Goal: Task Accomplishment & Management: Manage account settings

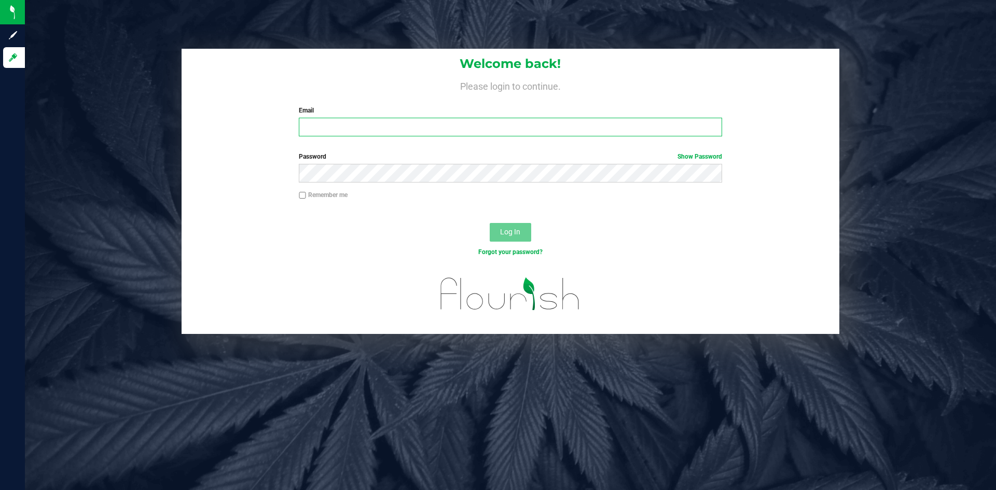
click at [439, 131] on input "Email" at bounding box center [510, 127] width 423 height 19
type input "[PERSON_NAME][EMAIL_ADDRESS][PERSON_NAME][DOMAIN_NAME]"
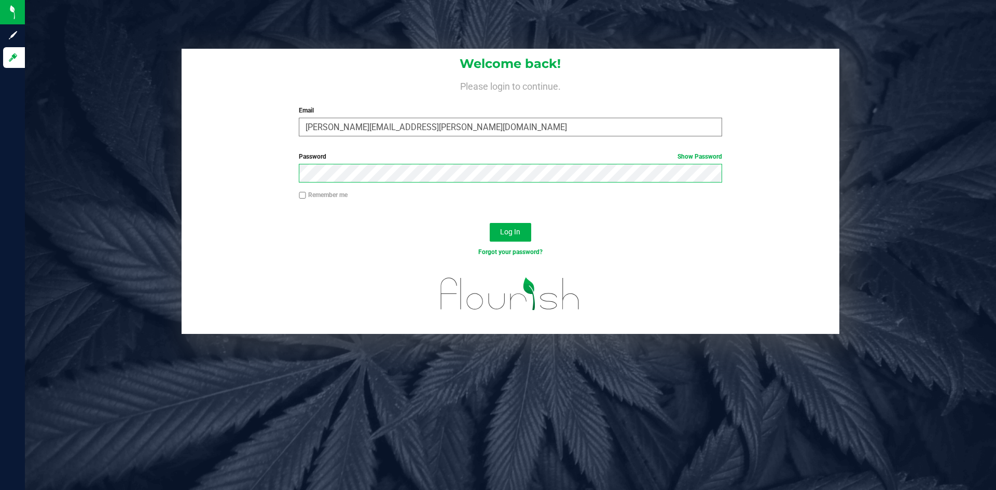
click at [490, 223] on button "Log In" at bounding box center [511, 232] width 42 height 19
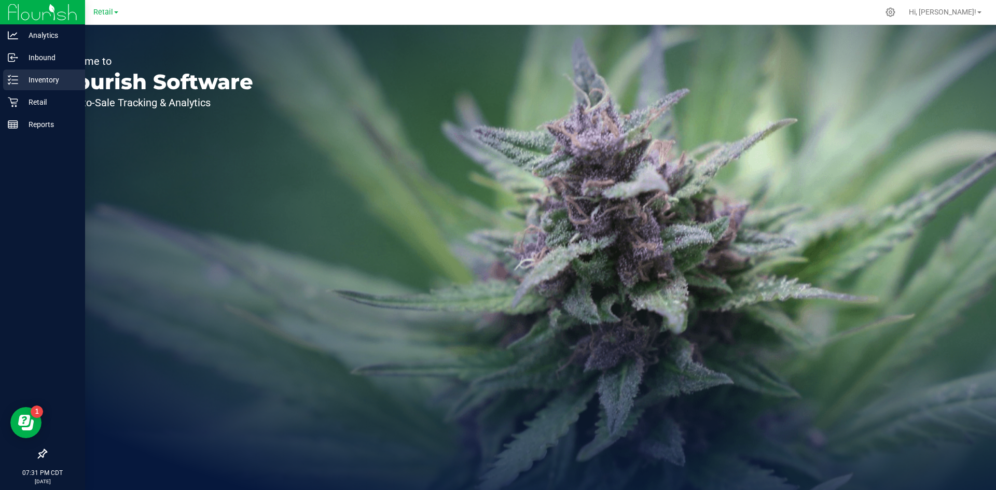
drag, startPoint x: 36, startPoint y: 80, endPoint x: 72, endPoint y: 74, distance: 36.4
click at [38, 79] on p "Inventory" at bounding box center [49, 80] width 62 height 12
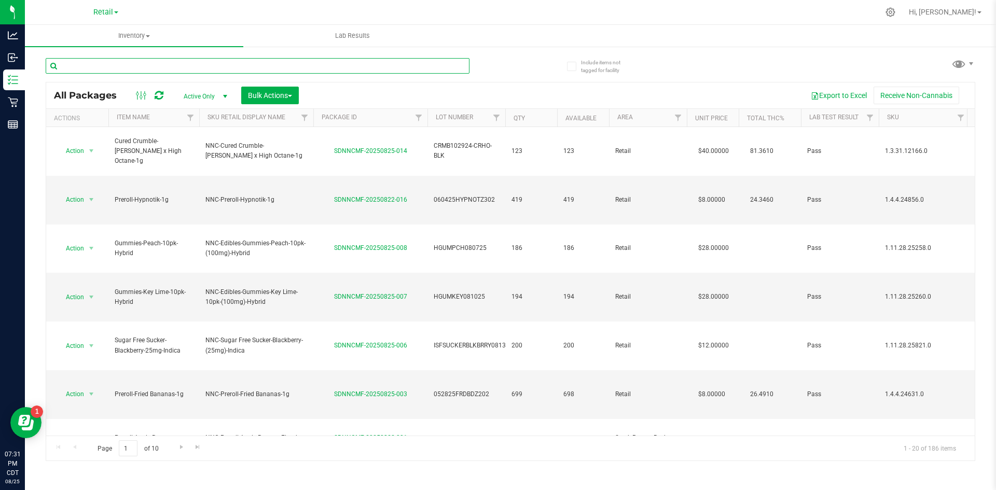
click at [157, 65] on input "text" at bounding box center [258, 66] width 424 height 16
type input "hyp"
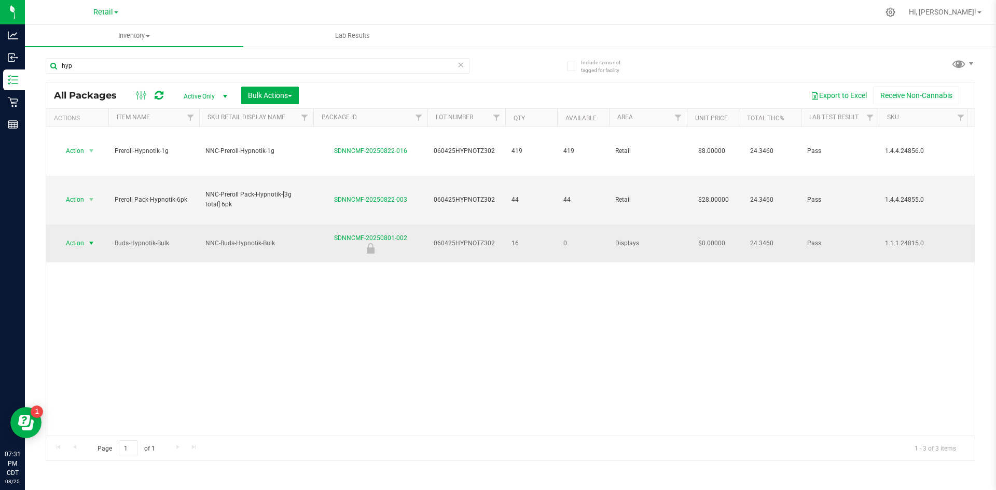
click at [83, 236] on span "Action" at bounding box center [71, 243] width 28 height 15
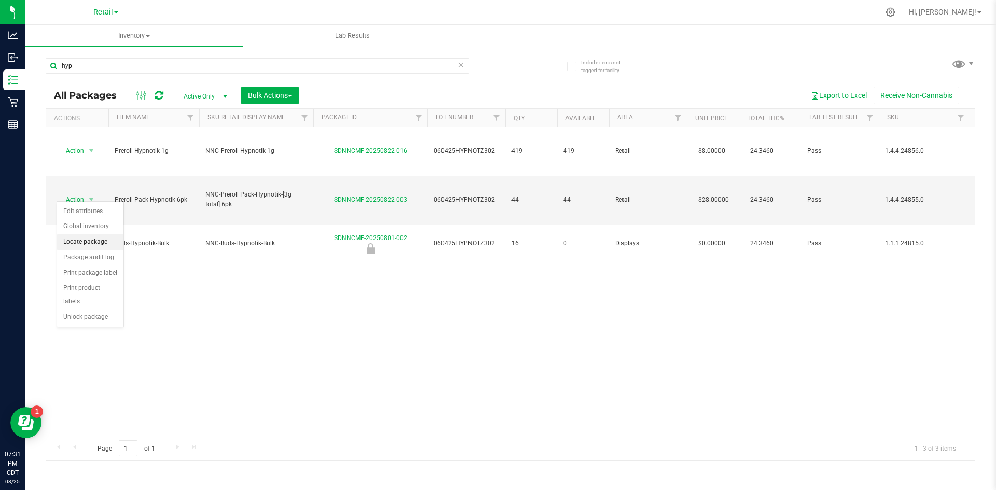
click at [103, 237] on li "Locate package" at bounding box center [90, 242] width 66 height 16
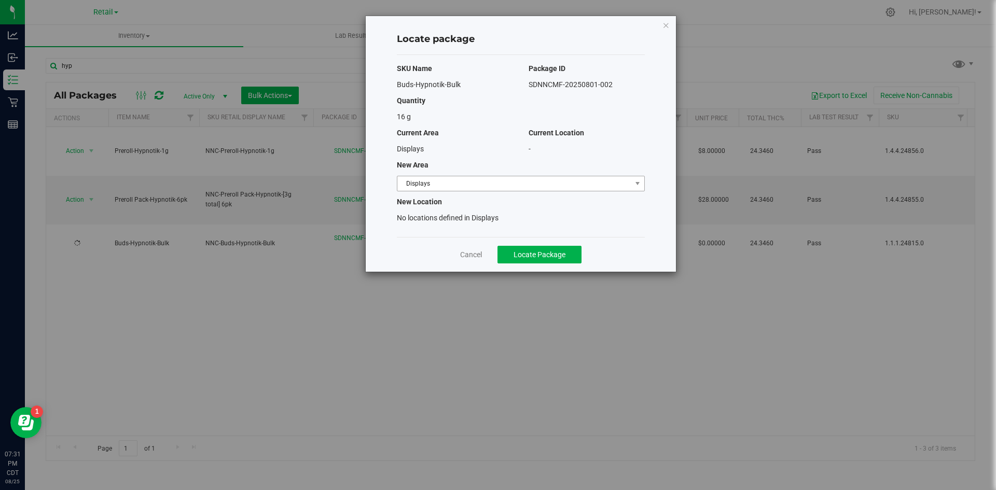
drag, startPoint x: 424, startPoint y: 175, endPoint x: 425, endPoint y: 180, distance: 5.3
click at [425, 180] on div "SKU Name Package ID Buds-Hypnotik-Bulk SDNNCMF-20250801-002 Quantity 16 g Curre…" at bounding box center [521, 146] width 248 height 182
click at [425, 183] on span "Displays" at bounding box center [514, 183] width 234 height 15
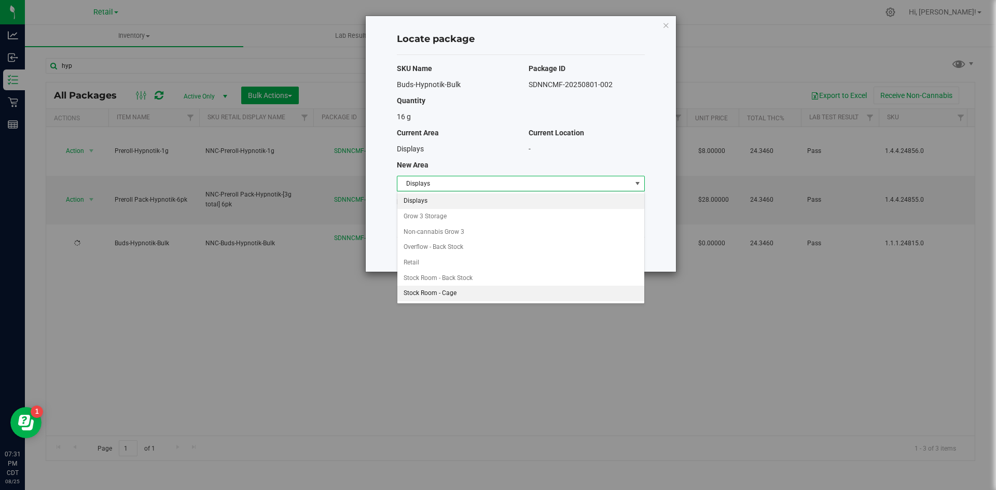
drag, startPoint x: 432, startPoint y: 293, endPoint x: 455, endPoint y: 273, distance: 30.5
click at [433, 293] on li "Stock Room - Cage" at bounding box center [520, 294] width 247 height 16
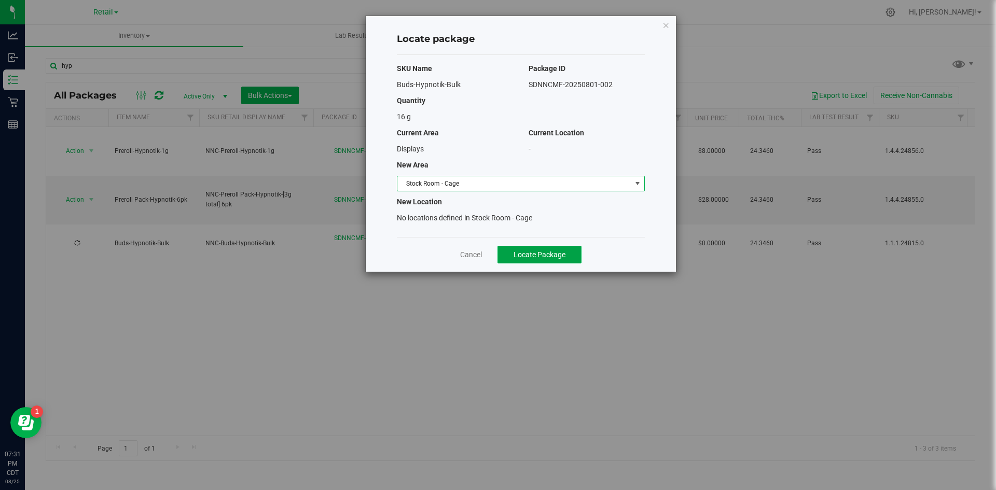
click at [506, 250] on button "Locate Package" at bounding box center [540, 255] width 84 height 18
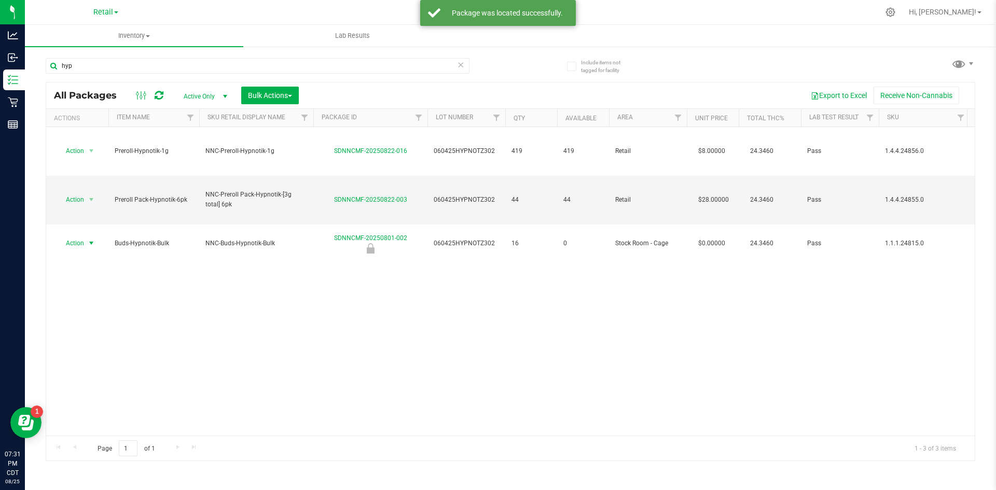
click at [79, 236] on span "Action" at bounding box center [71, 243] width 28 height 15
click at [85, 269] on li "Print package label" at bounding box center [90, 274] width 66 height 16
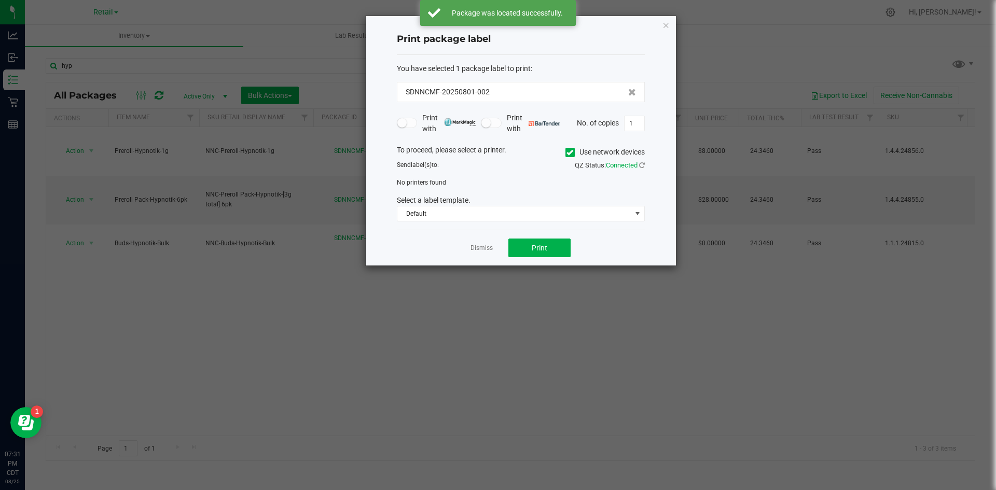
click at [575, 155] on label "Use network devices" at bounding box center [604, 152] width 79 height 11
click at [0, 0] on input "Use network devices" at bounding box center [0, 0] width 0 height 0
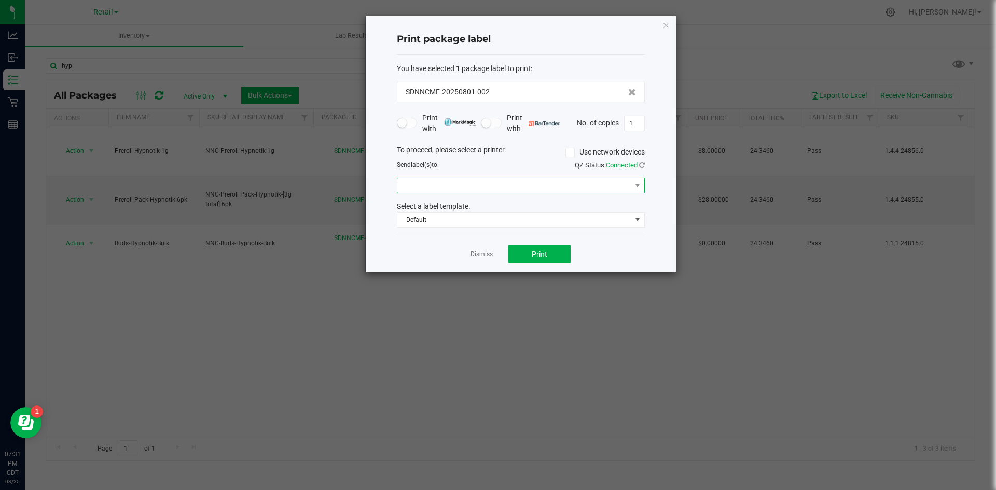
click at [563, 180] on span at bounding box center [514, 185] width 234 height 15
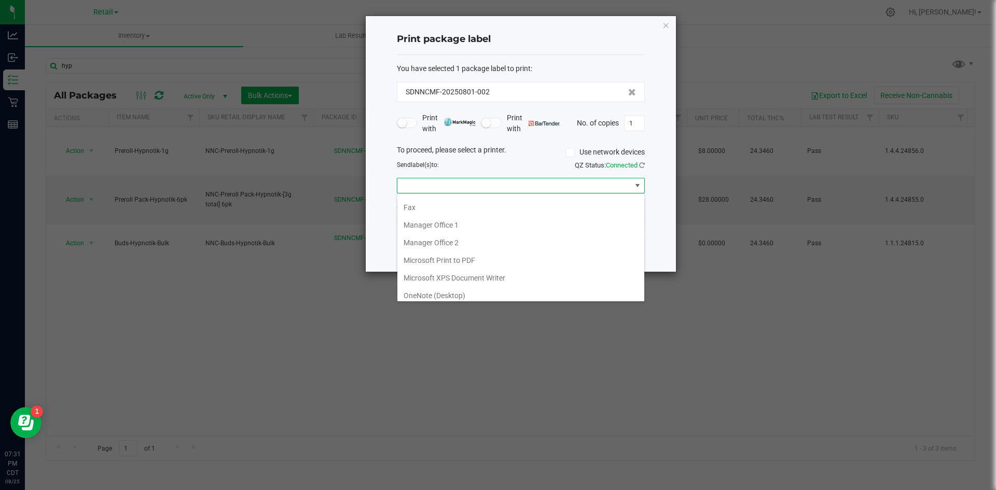
scroll to position [108, 0]
click at [536, 287] on 1\) "ZDesigner ZD410-203dpi ZPL (Copy 1)" at bounding box center [520, 291] width 247 height 18
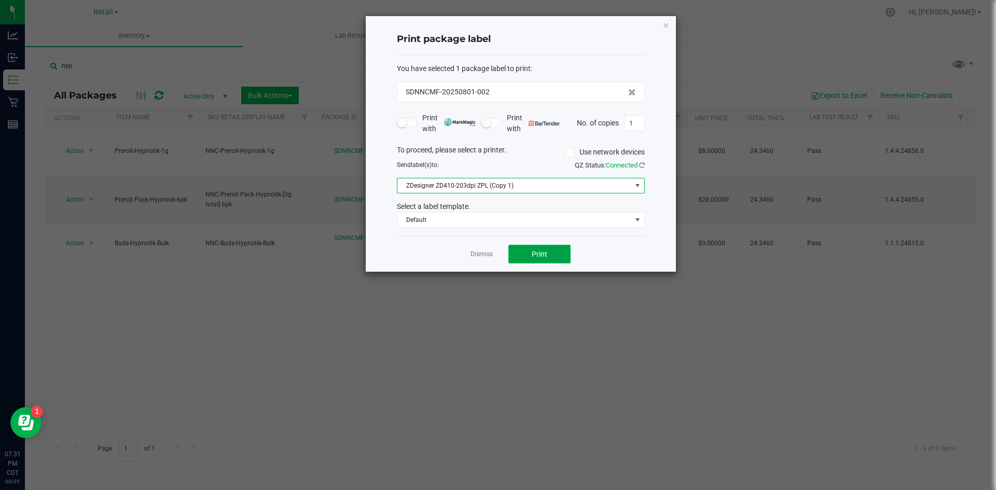
click at [530, 255] on button "Print" at bounding box center [539, 254] width 62 height 19
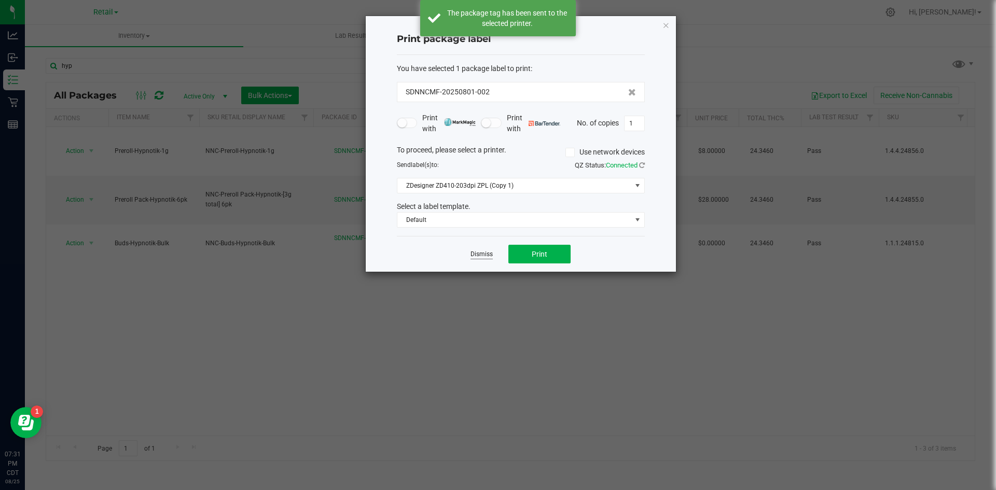
click at [485, 252] on link "Dismiss" at bounding box center [482, 254] width 22 height 9
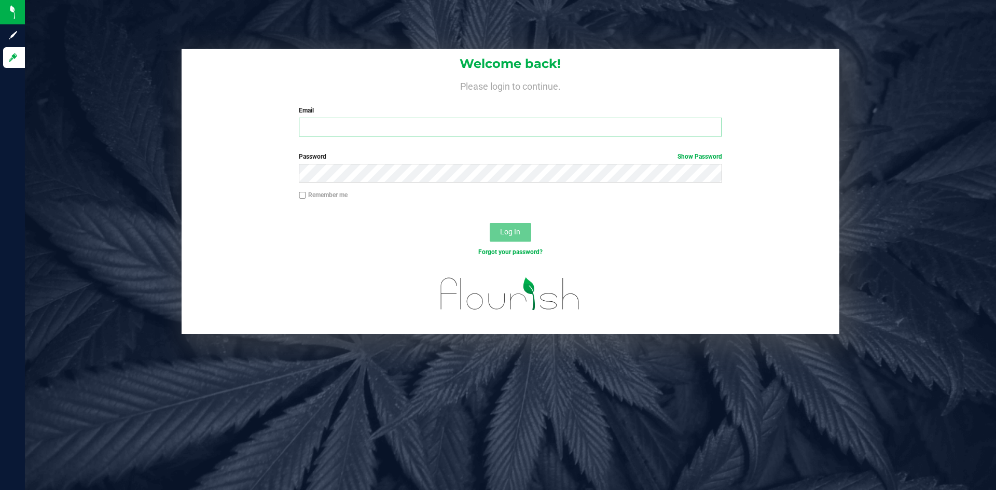
click at [523, 127] on input "Email" at bounding box center [510, 127] width 423 height 19
click at [496, 130] on input "[EMAIL_ADDRESS][PERSON_NAME][DOMAIN_NAME]" at bounding box center [510, 127] width 423 height 19
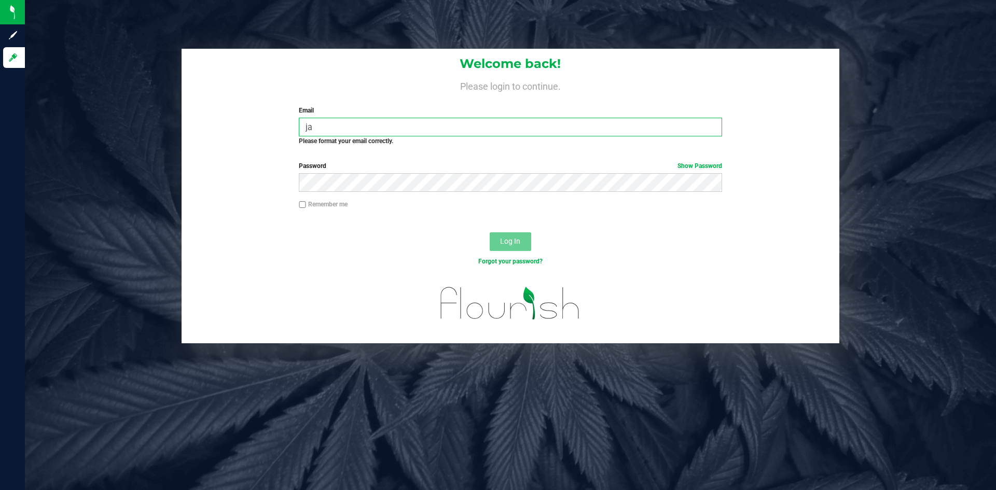
type input "j"
type input "[PERSON_NAME][EMAIL_ADDRESS][PERSON_NAME][DOMAIN_NAME]"
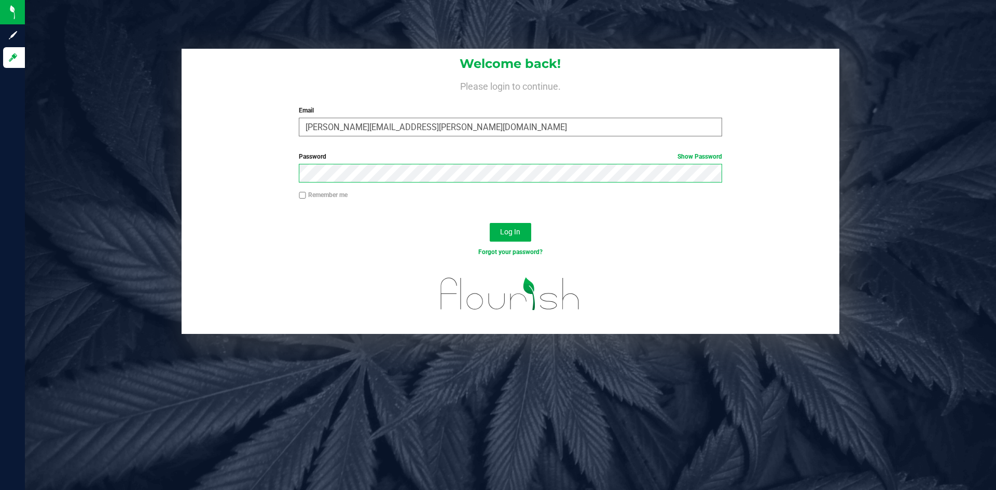
click at [490, 223] on button "Log In" at bounding box center [511, 232] width 42 height 19
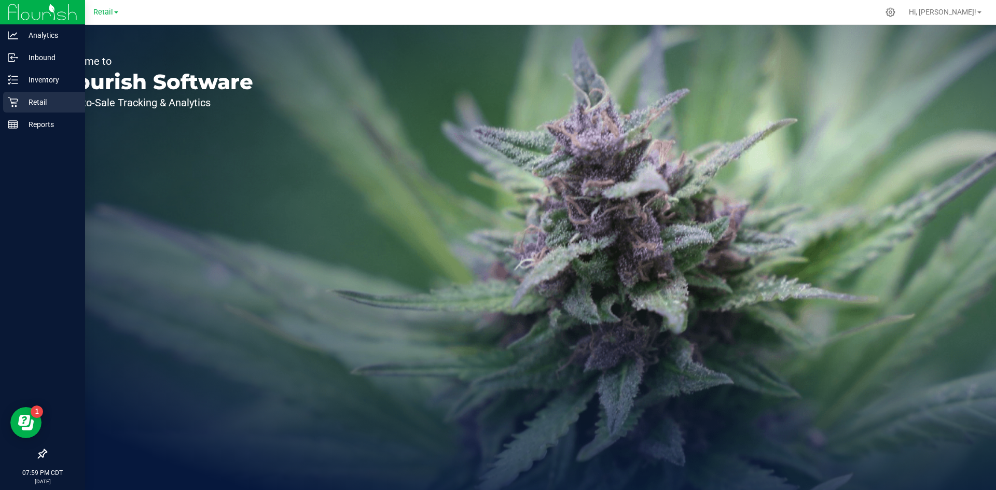
click at [12, 101] on icon at bounding box center [13, 102] width 10 height 10
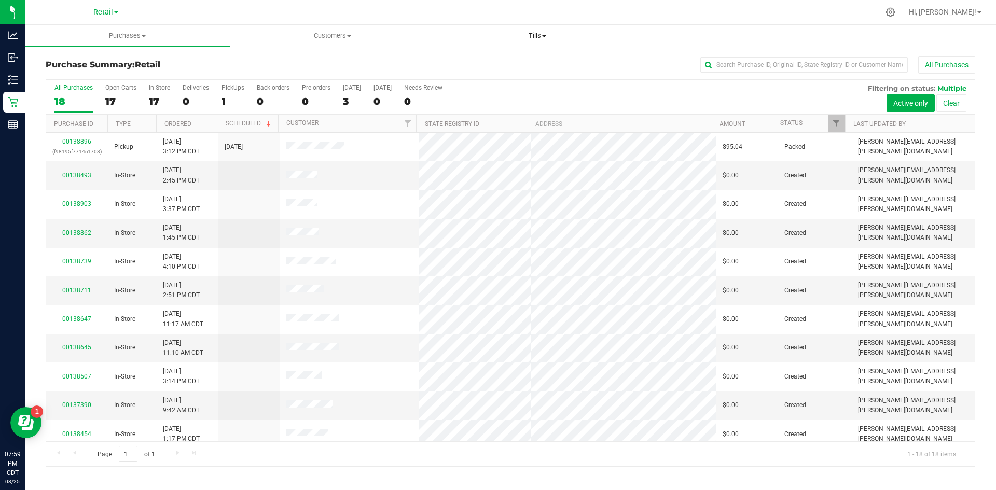
click at [554, 26] on uib-tab-heading "Tills Manage tills" at bounding box center [537, 35] width 204 height 21
click at [541, 65] on li "Manage tills" at bounding box center [537, 63] width 205 height 12
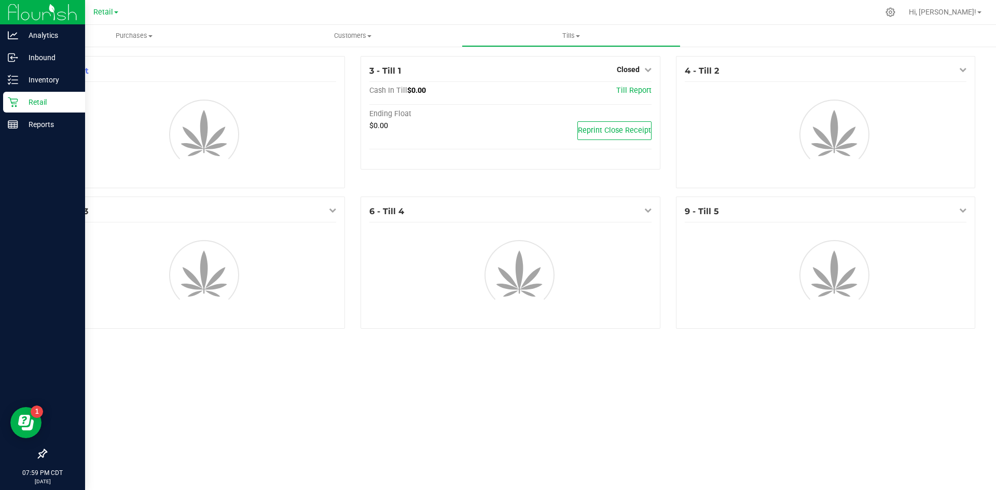
click at [19, 101] on p "Retail" at bounding box center [49, 102] width 62 height 12
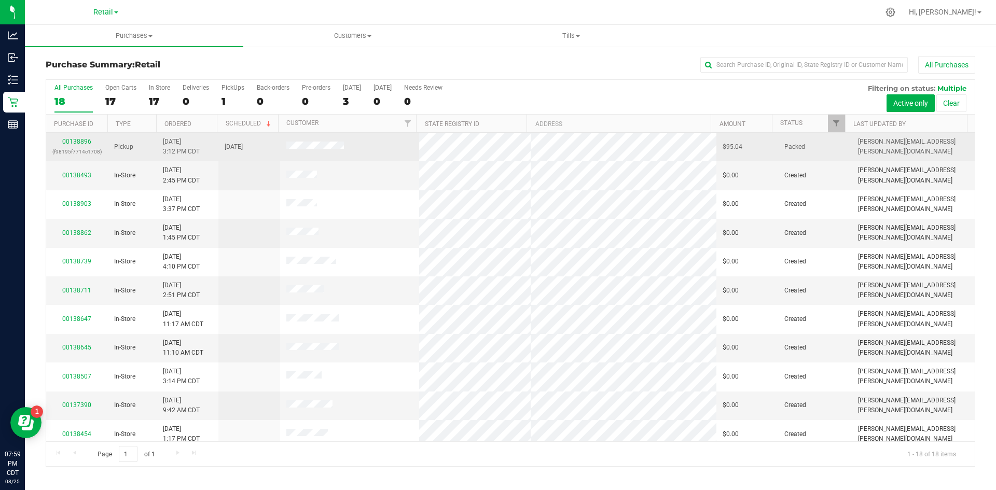
click at [222, 150] on td "[DATE]" at bounding box center [249, 147] width 62 height 29
click at [86, 138] on link "00138896" at bounding box center [76, 141] width 29 height 7
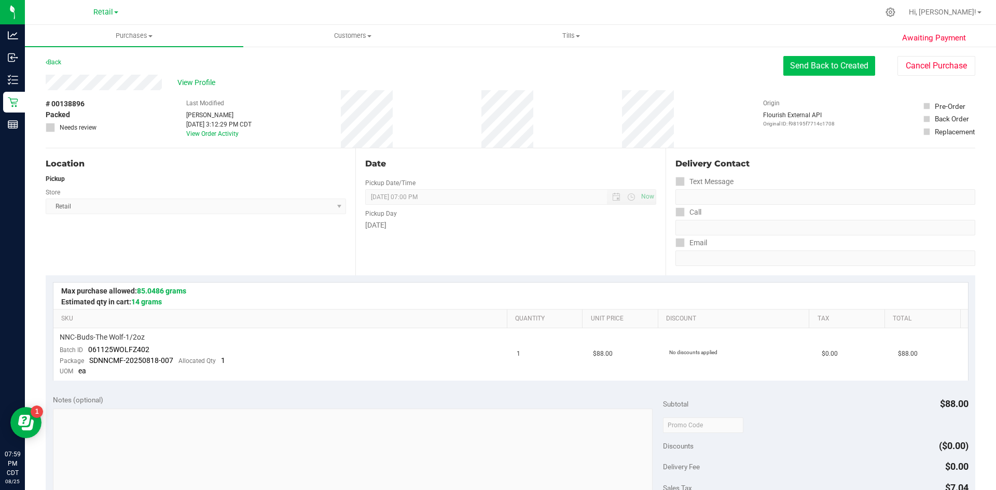
click at [846, 64] on button "Send Back to Created" at bounding box center [829, 66] width 92 height 20
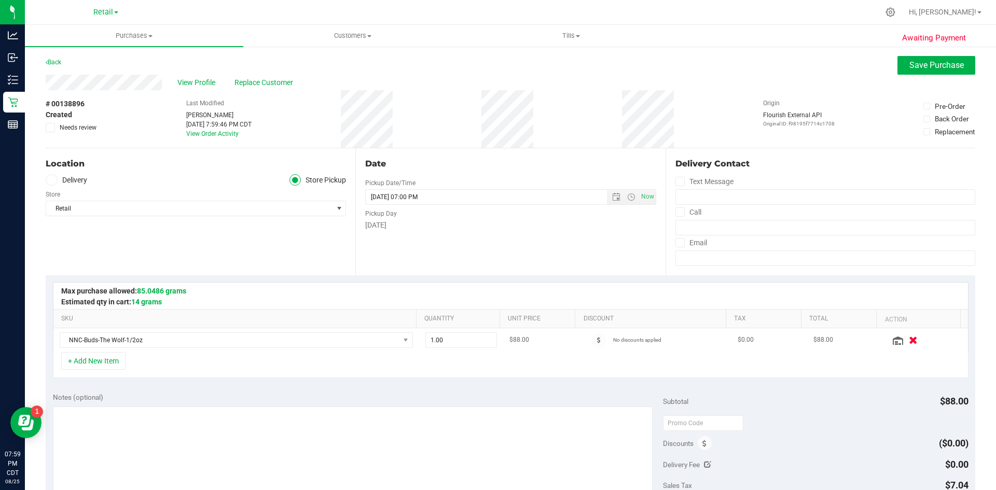
click at [909, 343] on icon "button" at bounding box center [913, 340] width 9 height 8
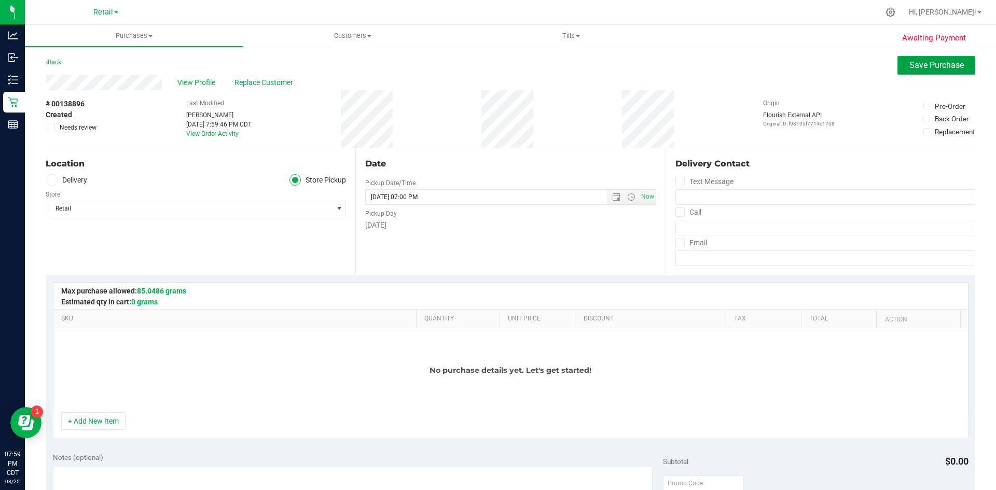
click at [935, 66] on span "Save Purchase" at bounding box center [936, 65] width 54 height 10
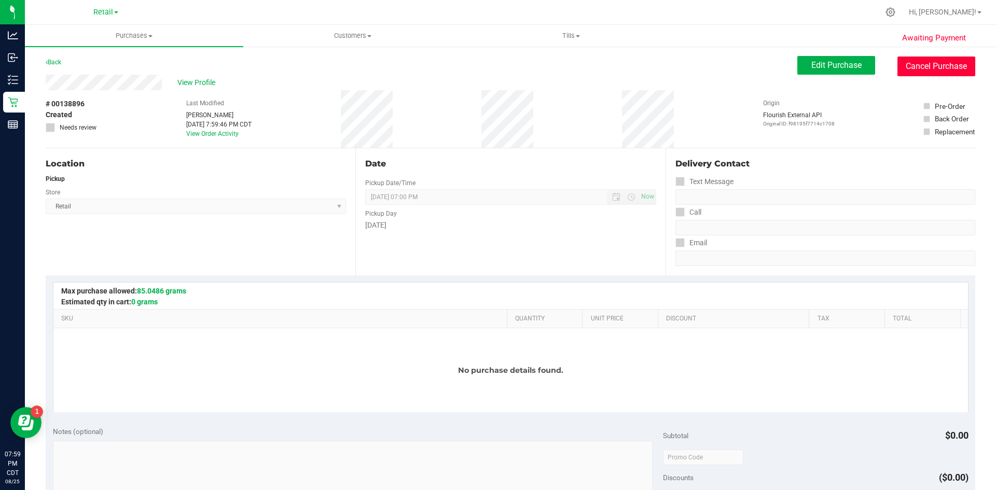
click at [938, 71] on button "Cancel Purchase" at bounding box center [936, 67] width 78 height 20
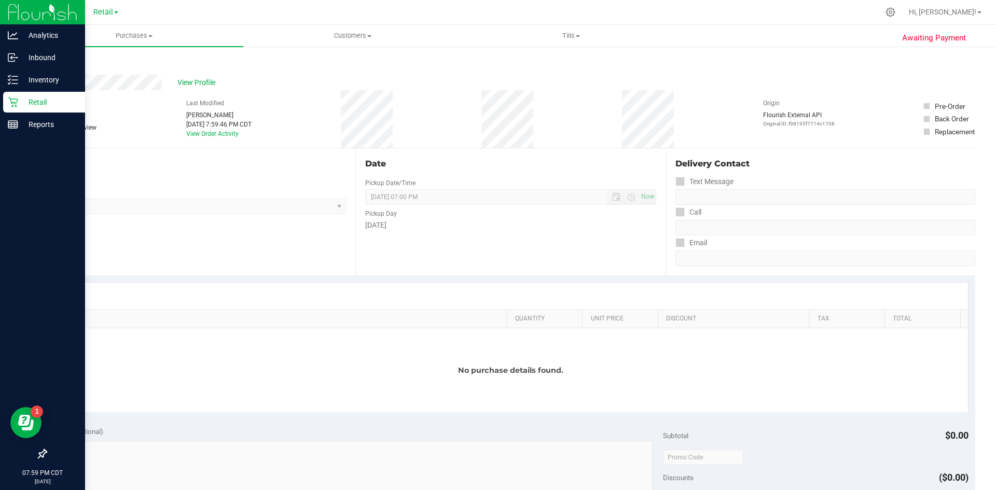
click at [18, 109] on div "Retail" at bounding box center [44, 102] width 82 height 21
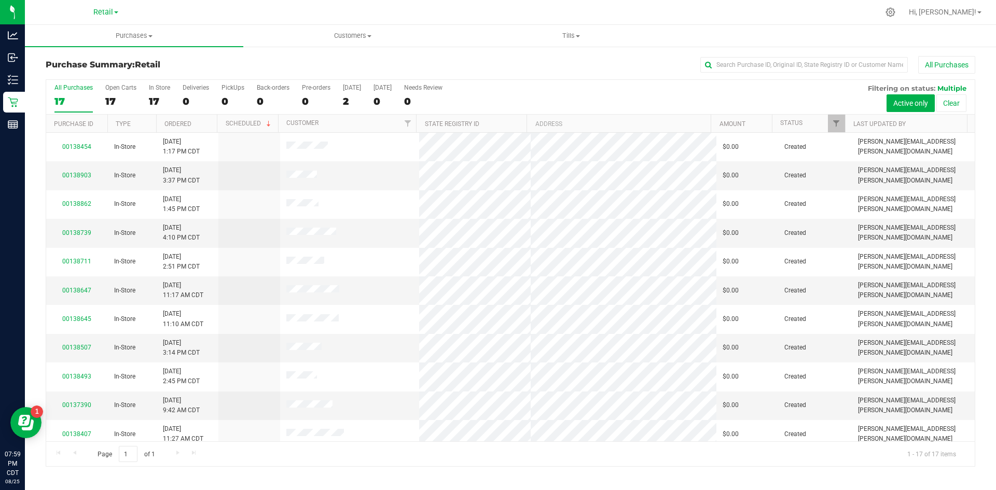
click at [505, 89] on div "All Purchases 17 Open Carts 17 In Store 17 Deliveries 0 PickUps 0 Back-orders 0…" at bounding box center [510, 97] width 929 height 35
